Goal: Transaction & Acquisition: Purchase product/service

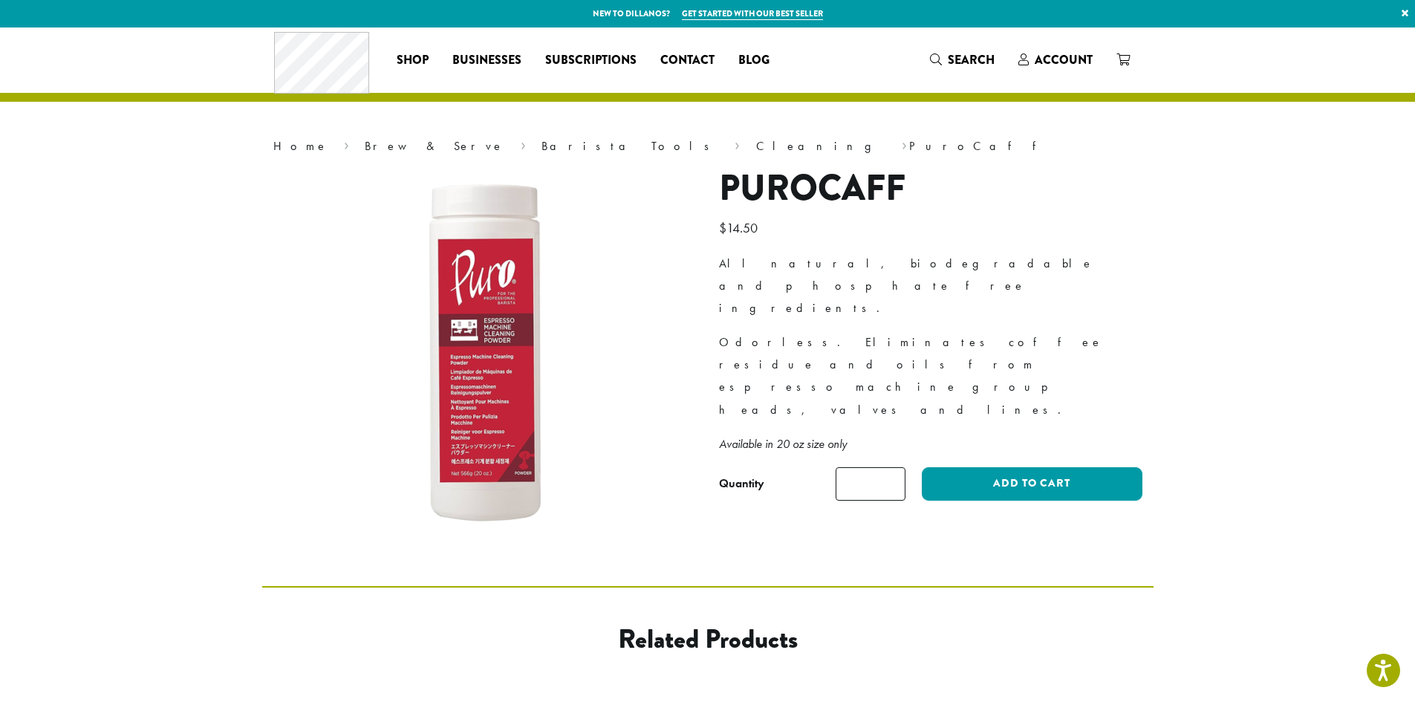
click at [893, 467] on input "*" at bounding box center [871, 483] width 70 height 33
type input "*"
click at [893, 467] on input "*" at bounding box center [871, 483] width 70 height 33
click at [988, 467] on button "Add to cart" at bounding box center [1032, 483] width 220 height 33
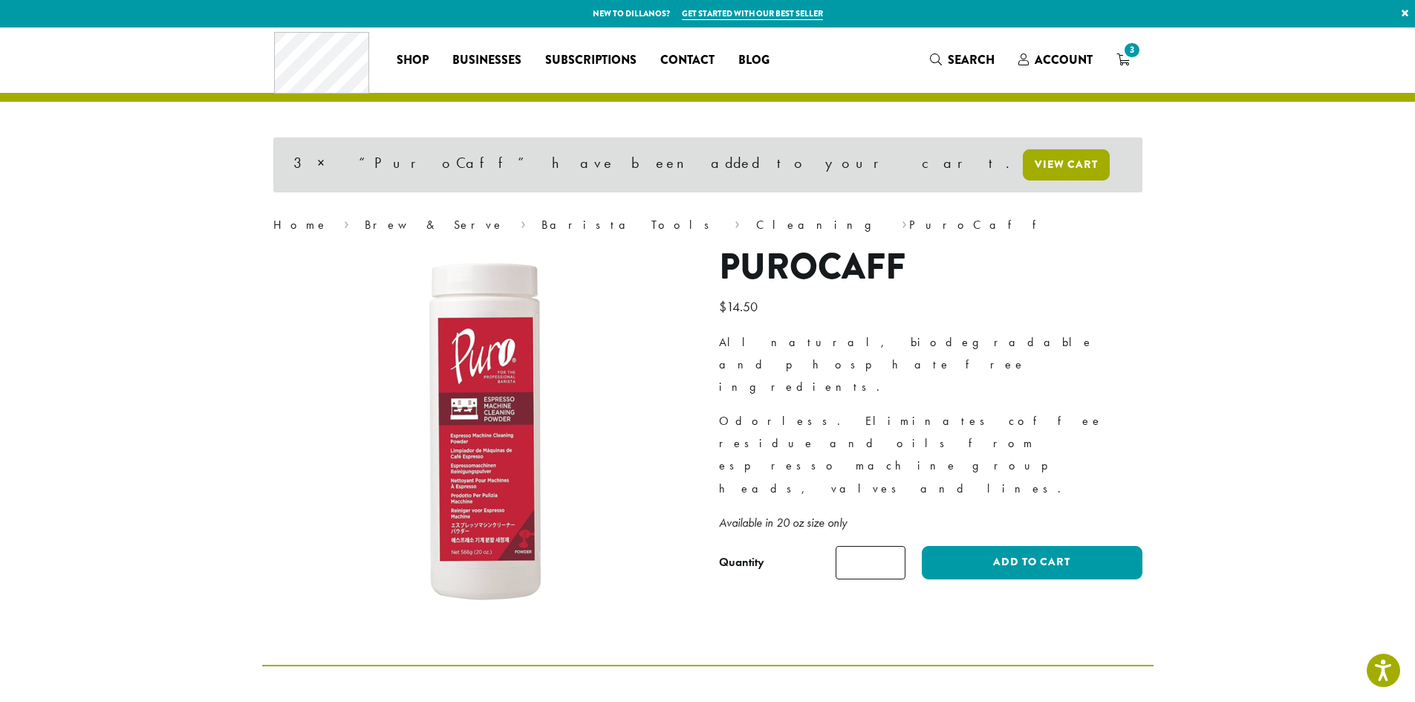
click at [1023, 165] on link "View cart" at bounding box center [1066, 164] width 87 height 31
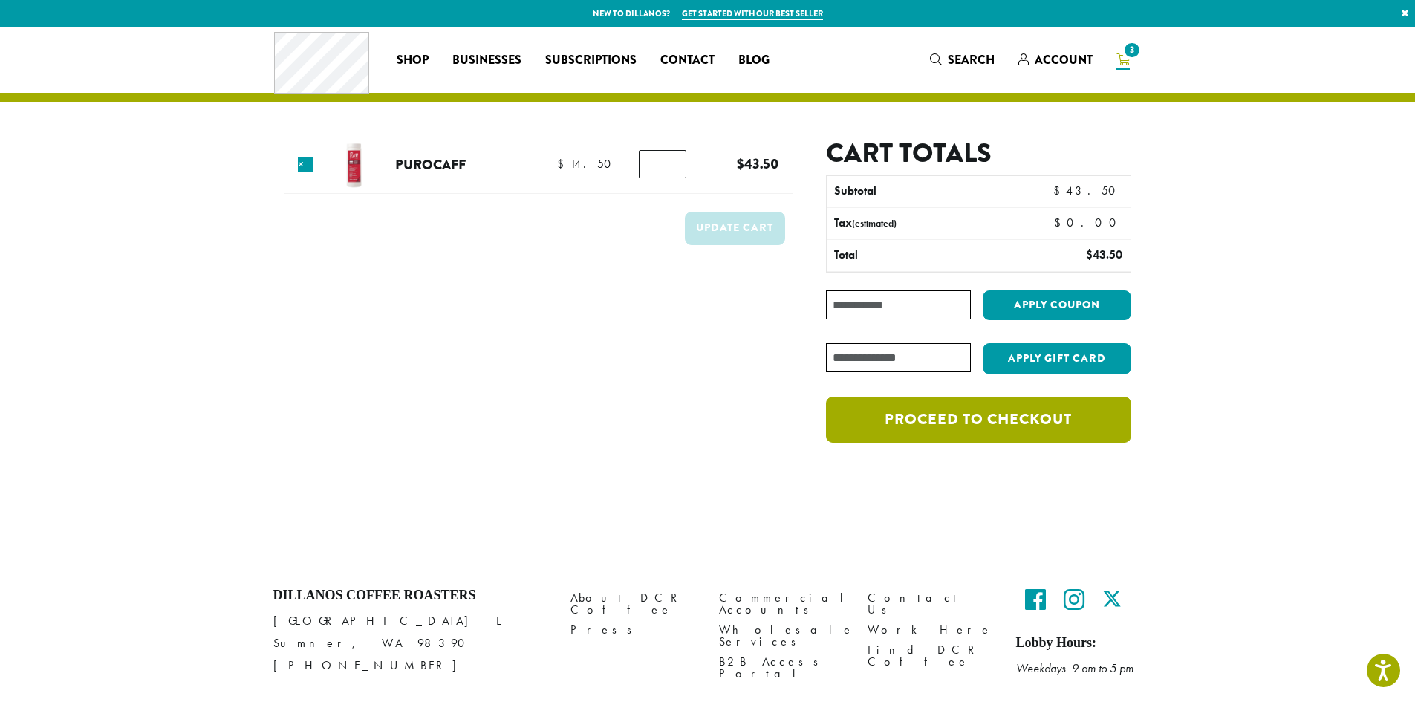
click at [1015, 417] on link "Proceed to checkout" at bounding box center [978, 420] width 305 height 46
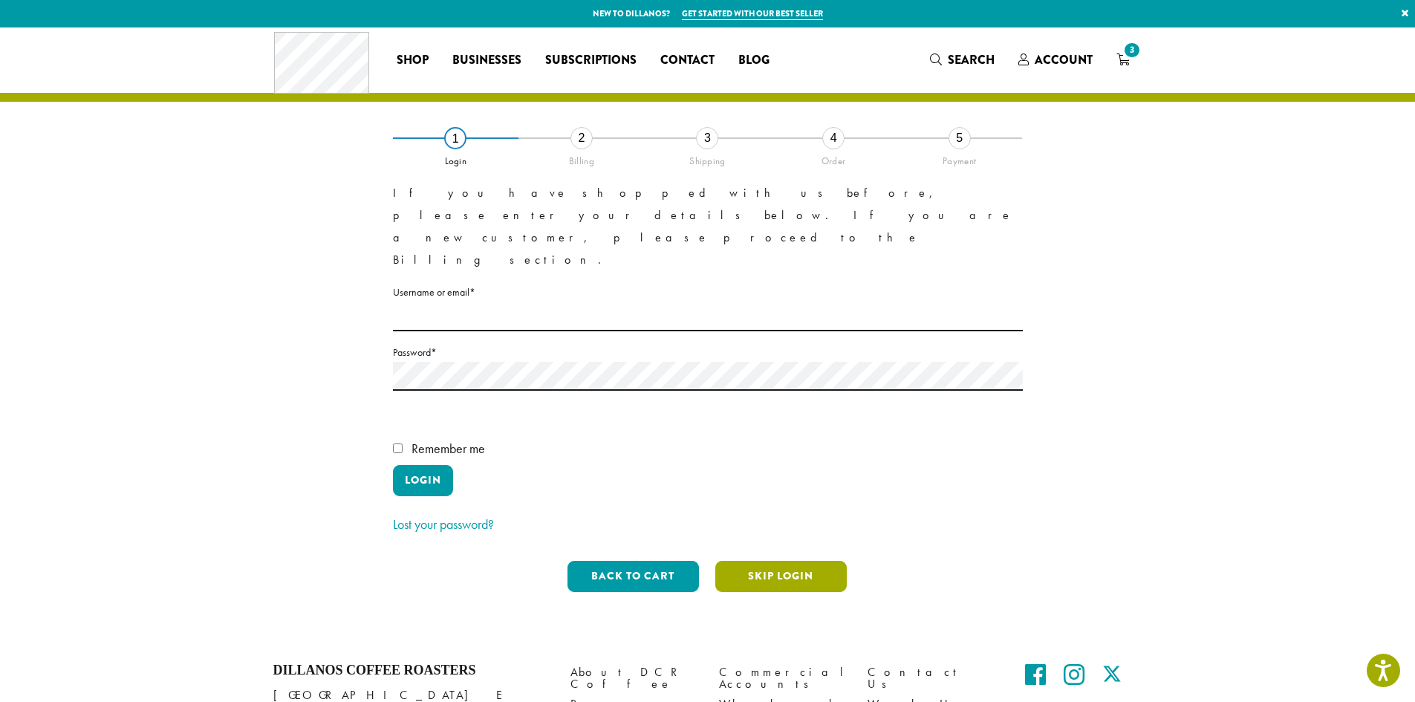
click at [775, 561] on button "Skip Login" at bounding box center [780, 576] width 131 height 31
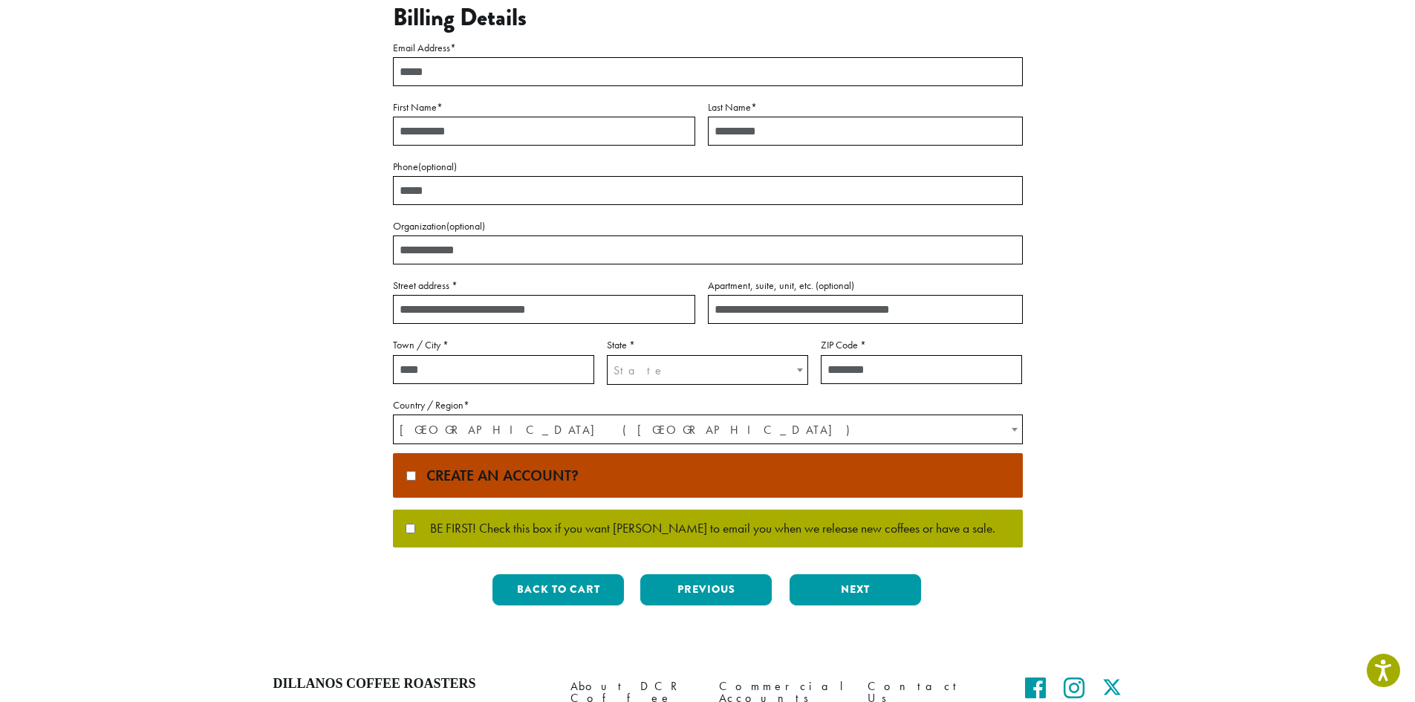
scroll to position [223, 0]
